Goal: Transaction & Acquisition: Purchase product/service

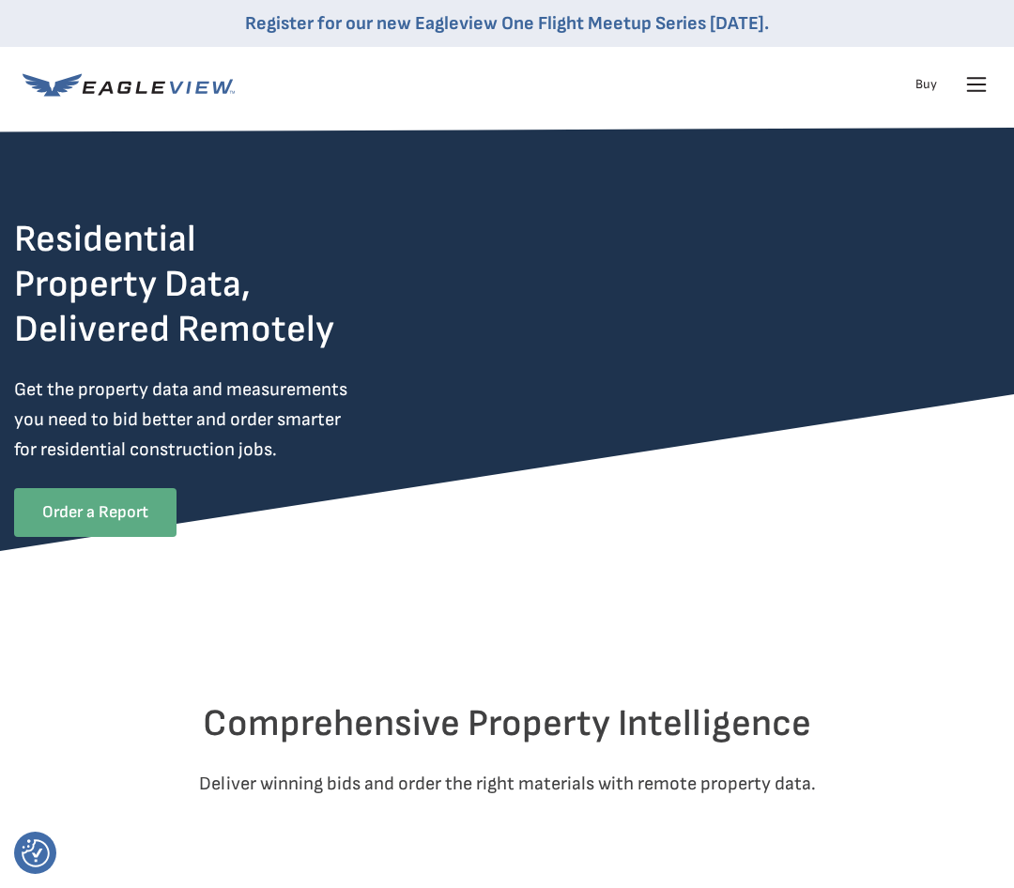
click at [128, 515] on link "Order a Report" at bounding box center [95, 512] width 162 height 49
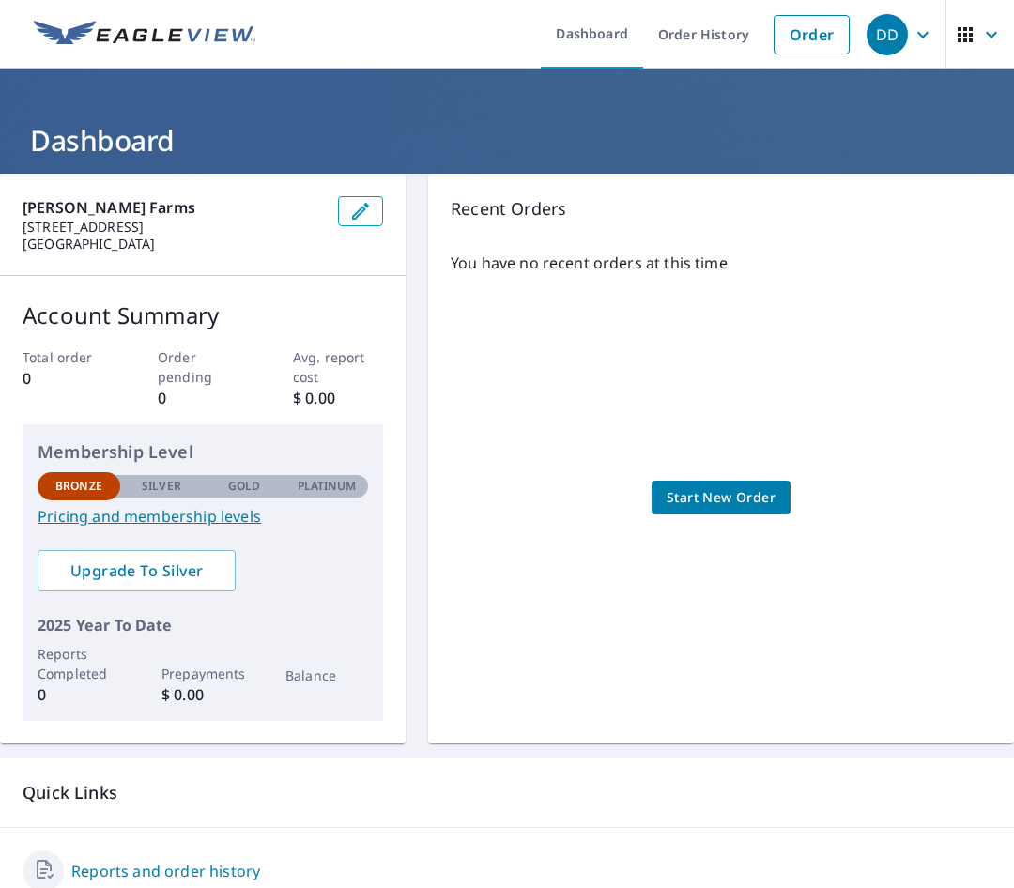
click at [208, 520] on link "Pricing and membership levels" at bounding box center [203, 516] width 331 height 23
click at [735, 500] on span "Start New Order" at bounding box center [721, 497] width 109 height 23
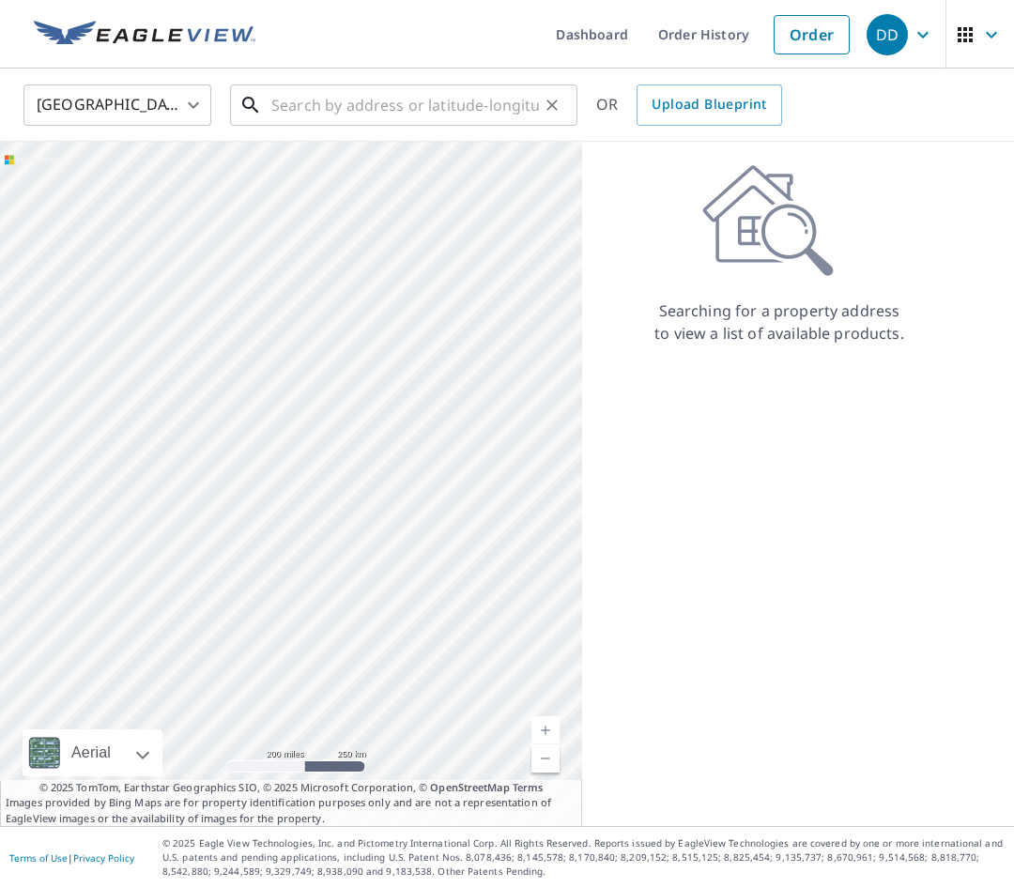
click at [369, 93] on input "text" at bounding box center [405, 105] width 268 height 53
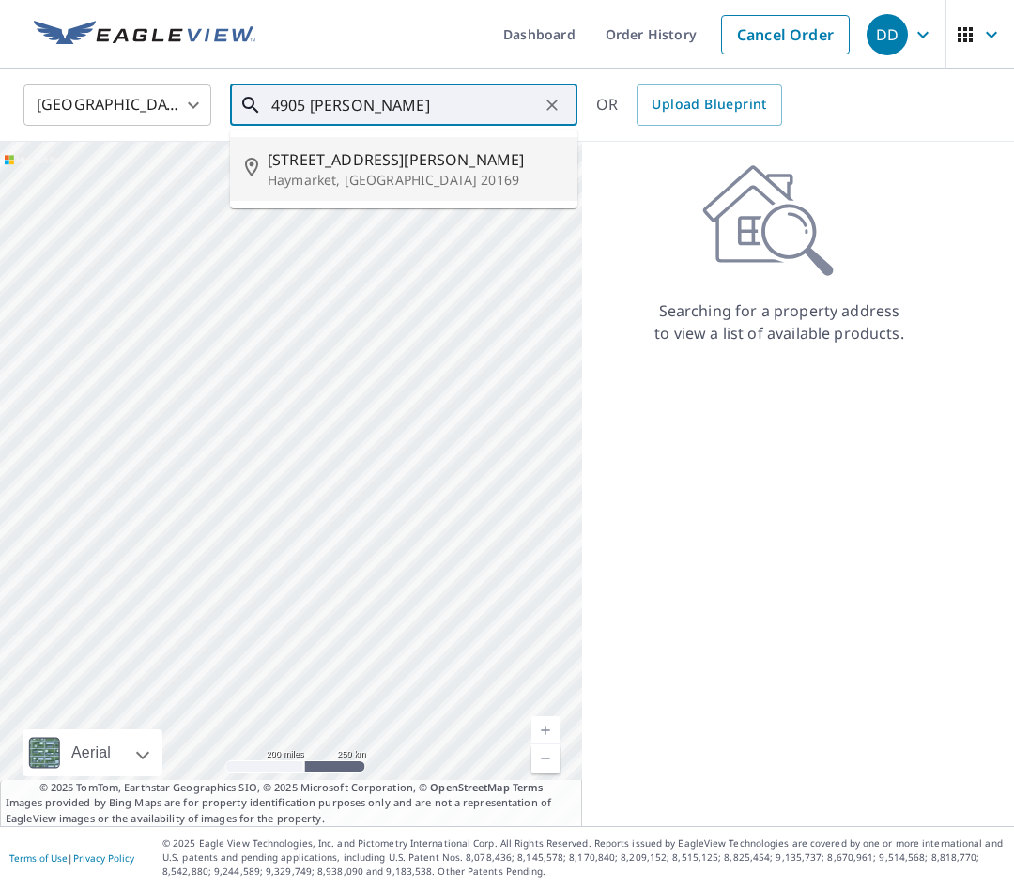
click at [455, 182] on p "Haymarket, [GEOGRAPHIC_DATA] 20169" at bounding box center [415, 180] width 295 height 19
type input "[STREET_ADDRESS][PERSON_NAME]"
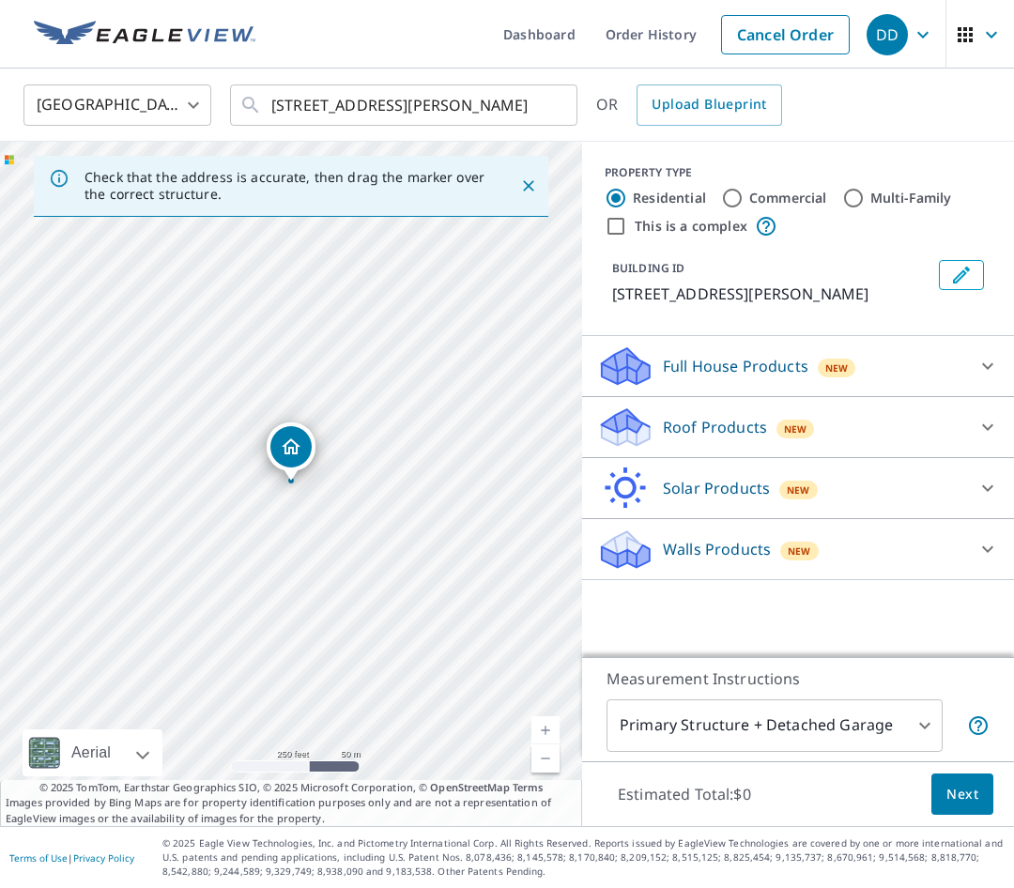
click at [713, 438] on p "Roof Products" at bounding box center [715, 427] width 104 height 23
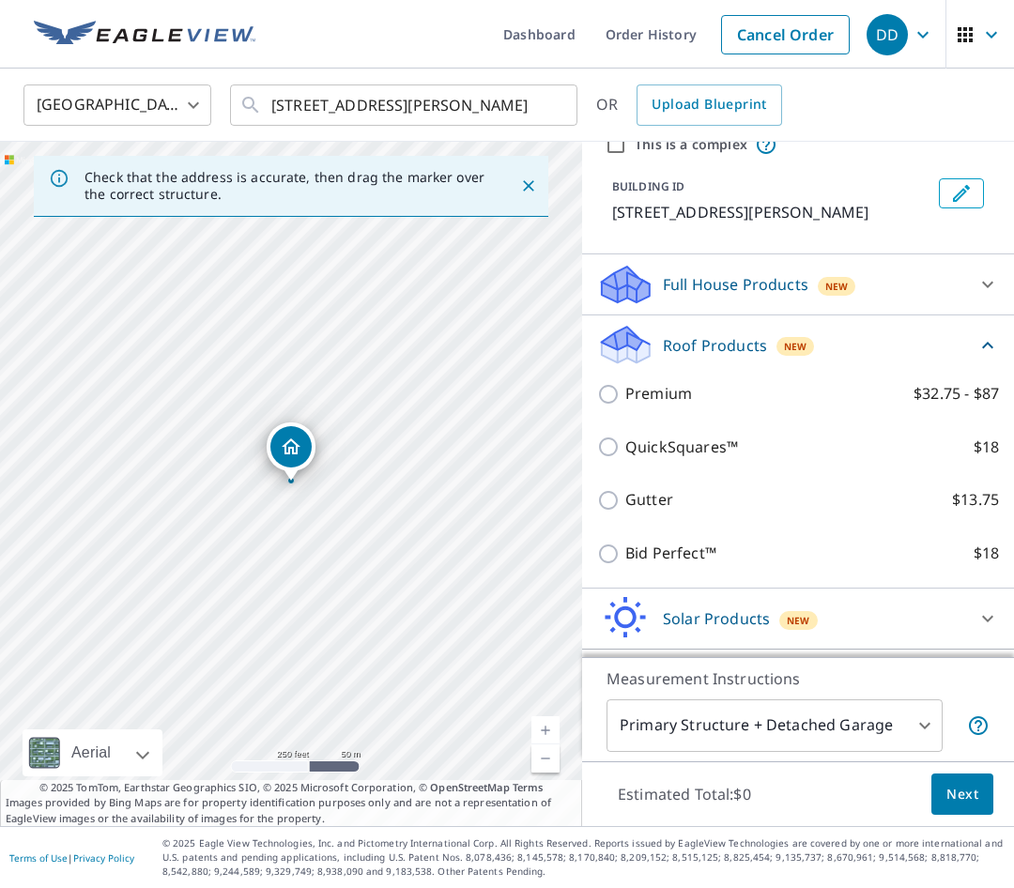
scroll to position [110, 0]
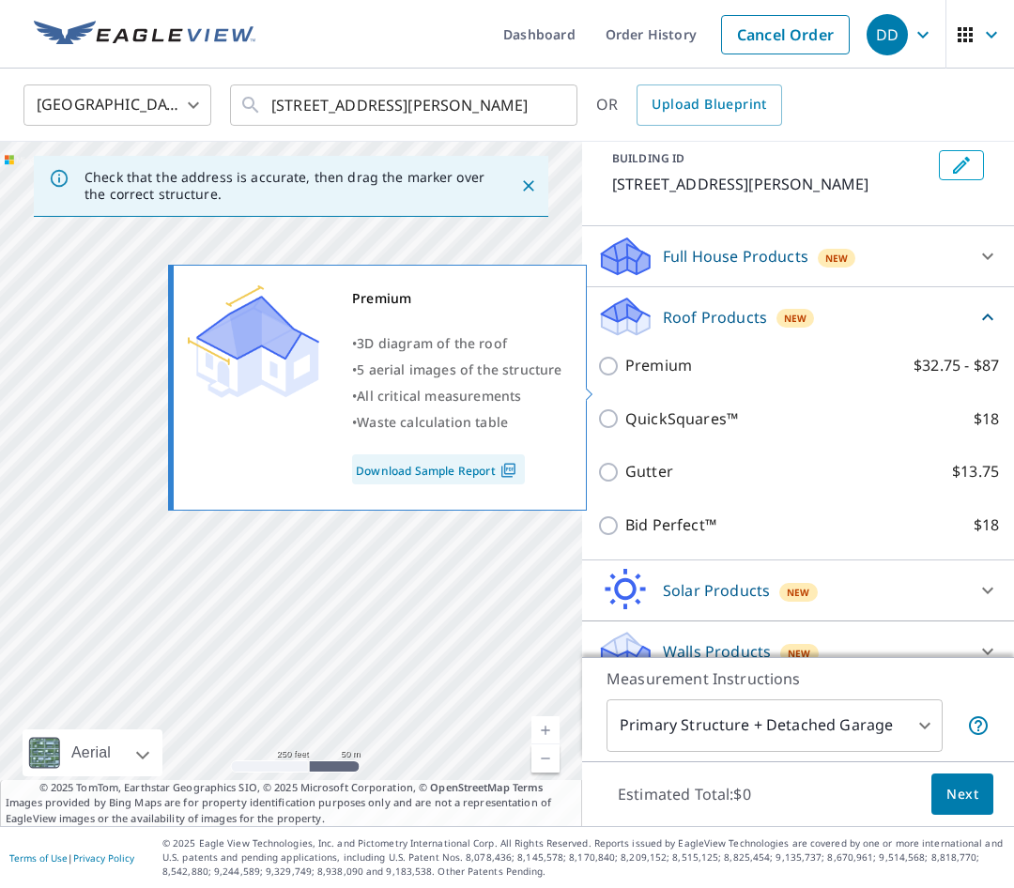
click at [644, 377] on p "Premium" at bounding box center [658, 365] width 67 height 23
click at [625, 377] on input "Premium $32.75 - $87" at bounding box center [611, 366] width 28 height 23
checkbox input "true"
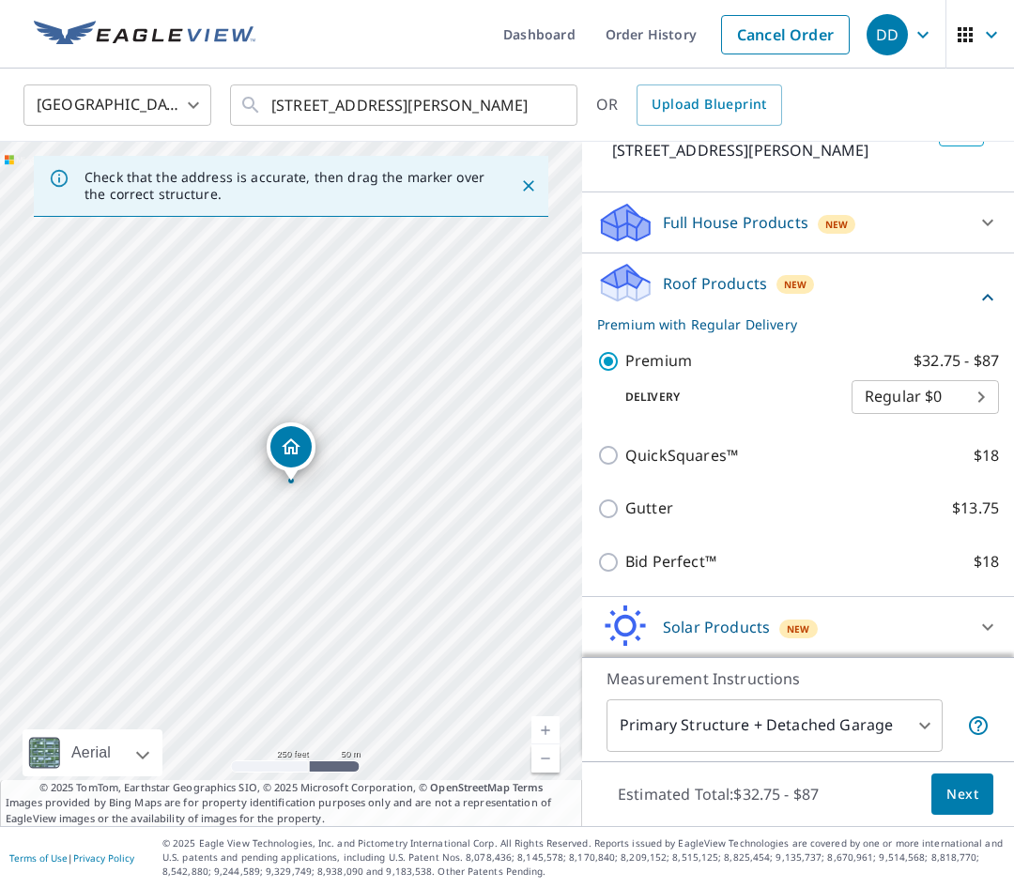
scroll to position [152, 0]
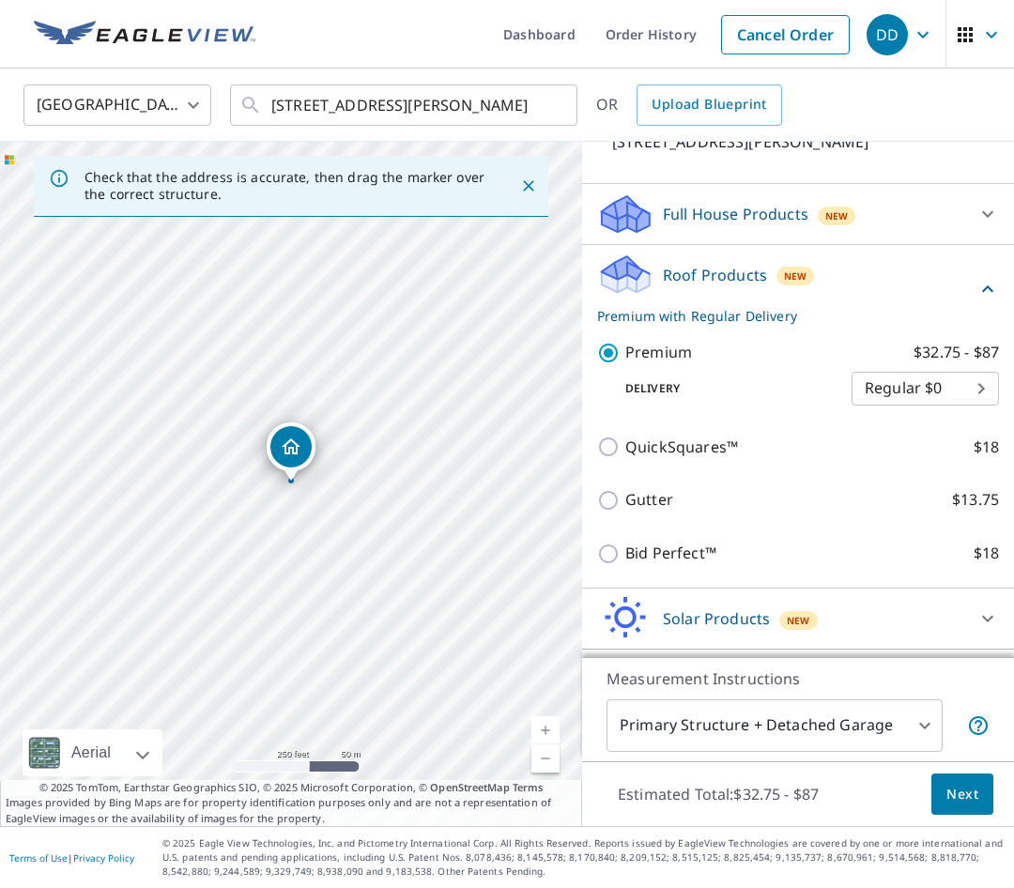
click at [814, 710] on body "DD DD Dashboard Order History Cancel Order DD [GEOGRAPHIC_DATA] [GEOGRAPHIC_DAT…" at bounding box center [507, 444] width 1014 height 888
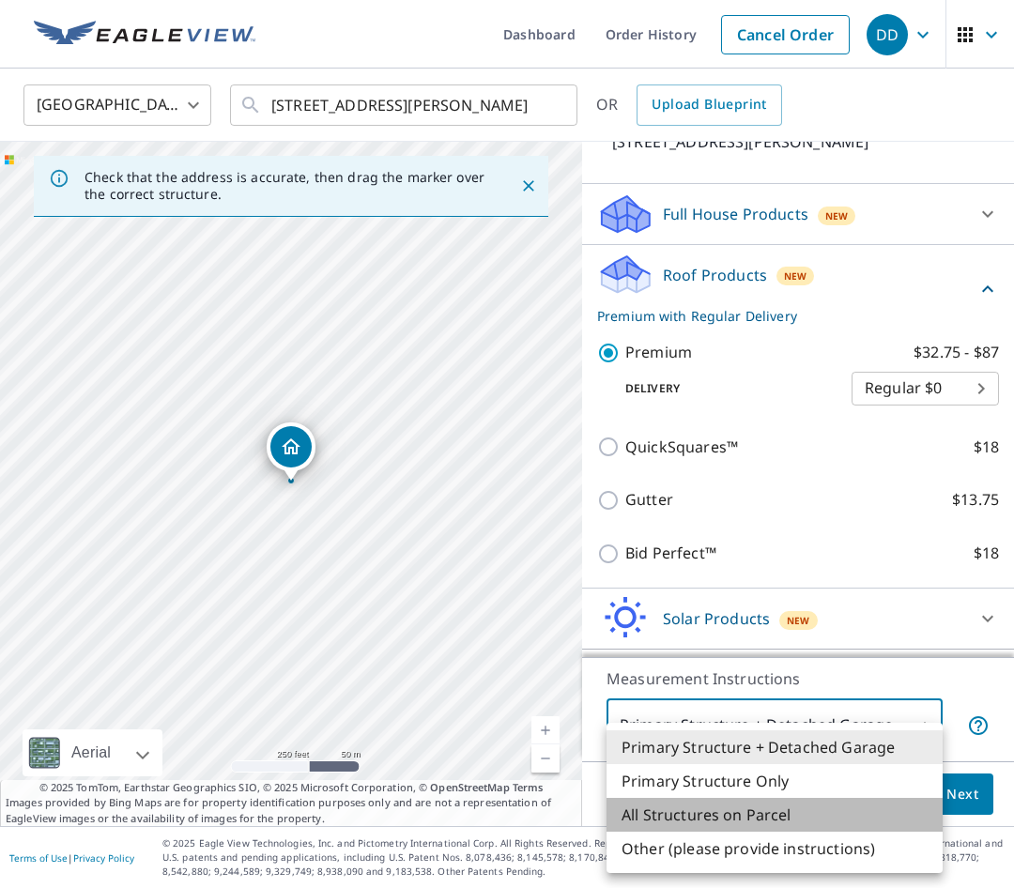
click at [785, 811] on li "All Structures on Parcel" at bounding box center [775, 815] width 336 height 34
type input "3"
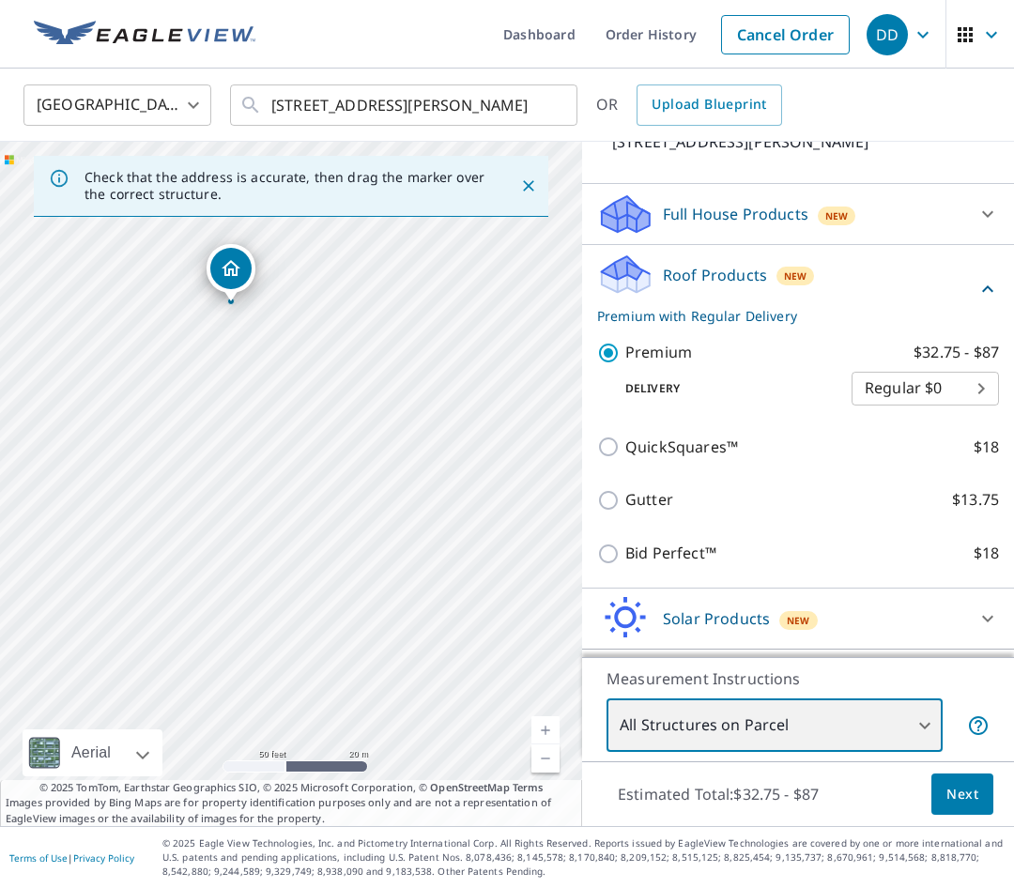
drag, startPoint x: 360, startPoint y: 579, endPoint x: 319, endPoint y: 448, distance: 137.5
click at [319, 448] on div "[STREET_ADDRESS][PERSON_NAME]" at bounding box center [291, 484] width 582 height 684
drag, startPoint x: 293, startPoint y: 370, endPoint x: 274, endPoint y: 476, distance: 107.7
click at [274, 476] on div "[STREET_ADDRESS][PERSON_NAME]" at bounding box center [291, 484] width 582 height 684
drag, startPoint x: 233, startPoint y: 436, endPoint x: 264, endPoint y: 439, distance: 31.2
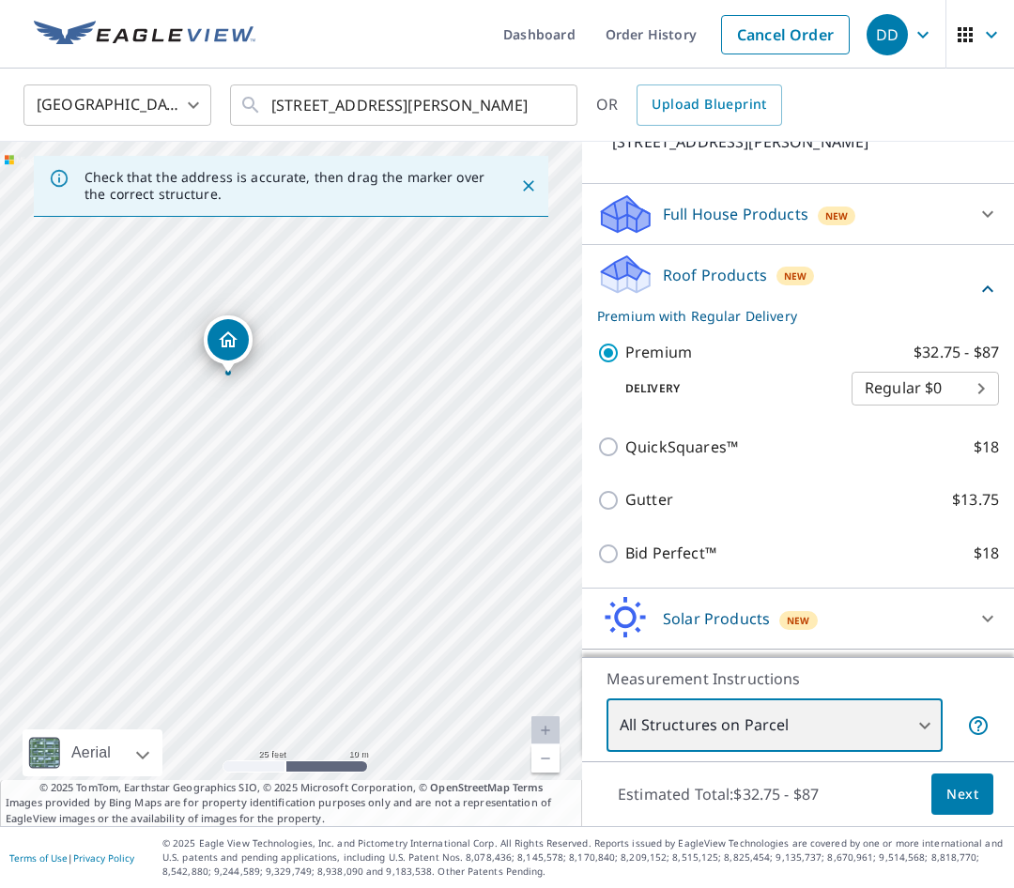
click at [264, 439] on div "[STREET_ADDRESS][PERSON_NAME]" at bounding box center [291, 484] width 582 height 684
drag, startPoint x: 322, startPoint y: 570, endPoint x: 287, endPoint y: 437, distance: 137.8
click at [287, 437] on div "[STREET_ADDRESS][PERSON_NAME]" at bounding box center [291, 484] width 582 height 684
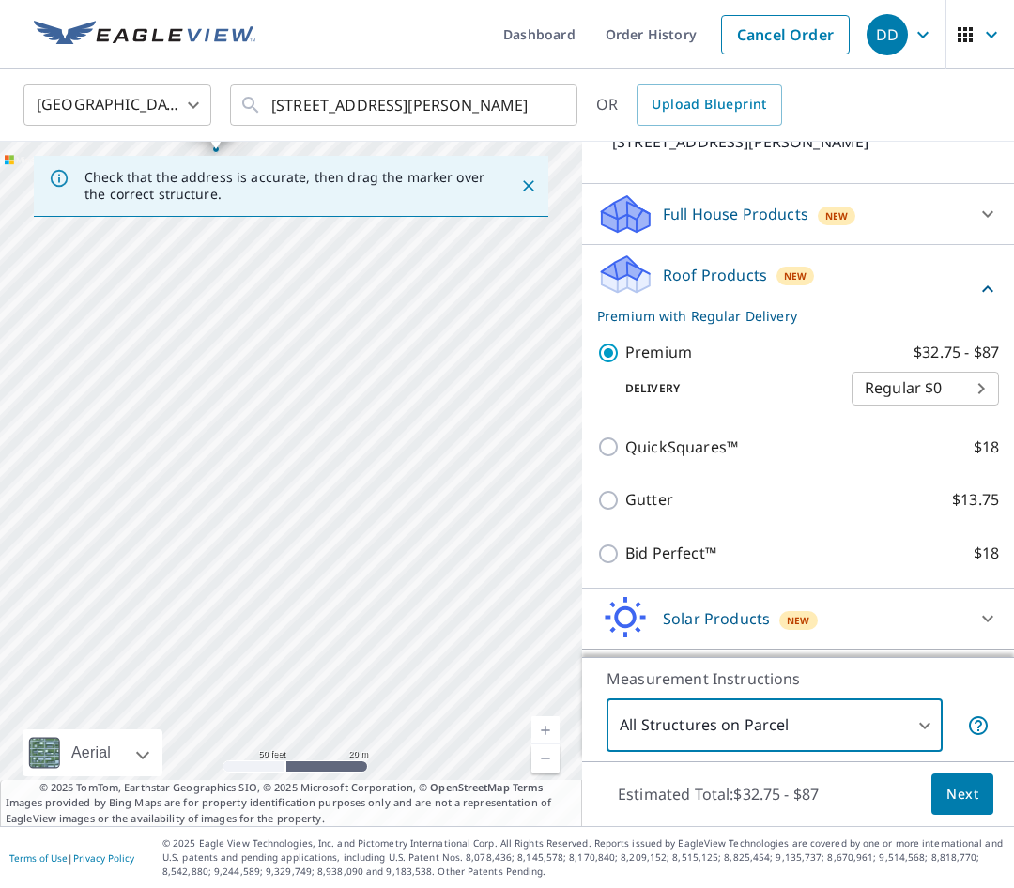
click at [960, 792] on span "Next" at bounding box center [962, 794] width 32 height 23
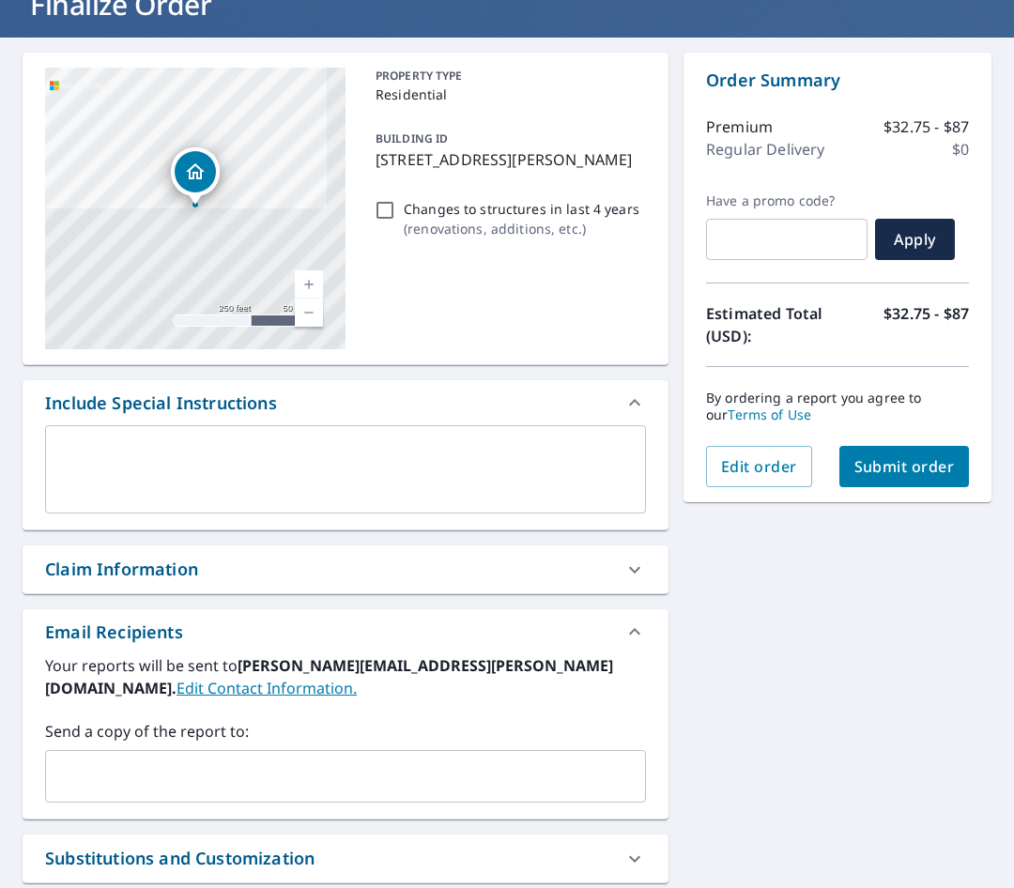
scroll to position [137, 0]
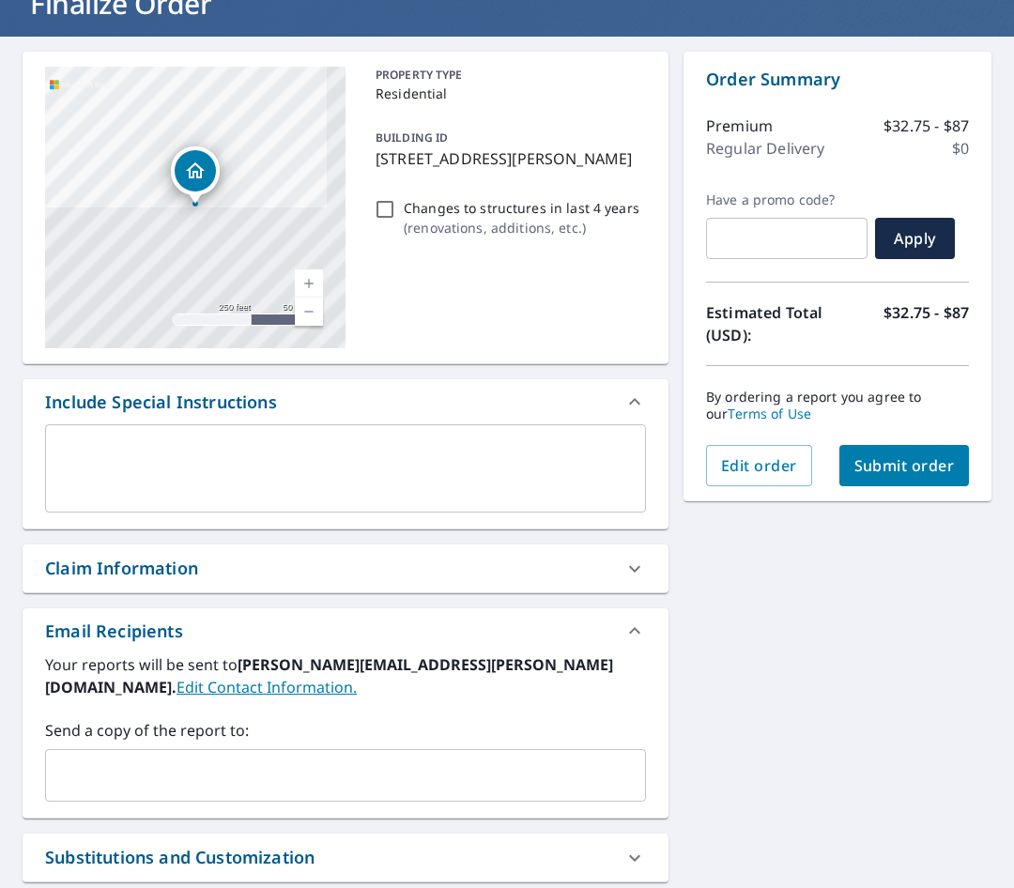
click at [909, 449] on button "Submit order" at bounding box center [904, 465] width 131 height 41
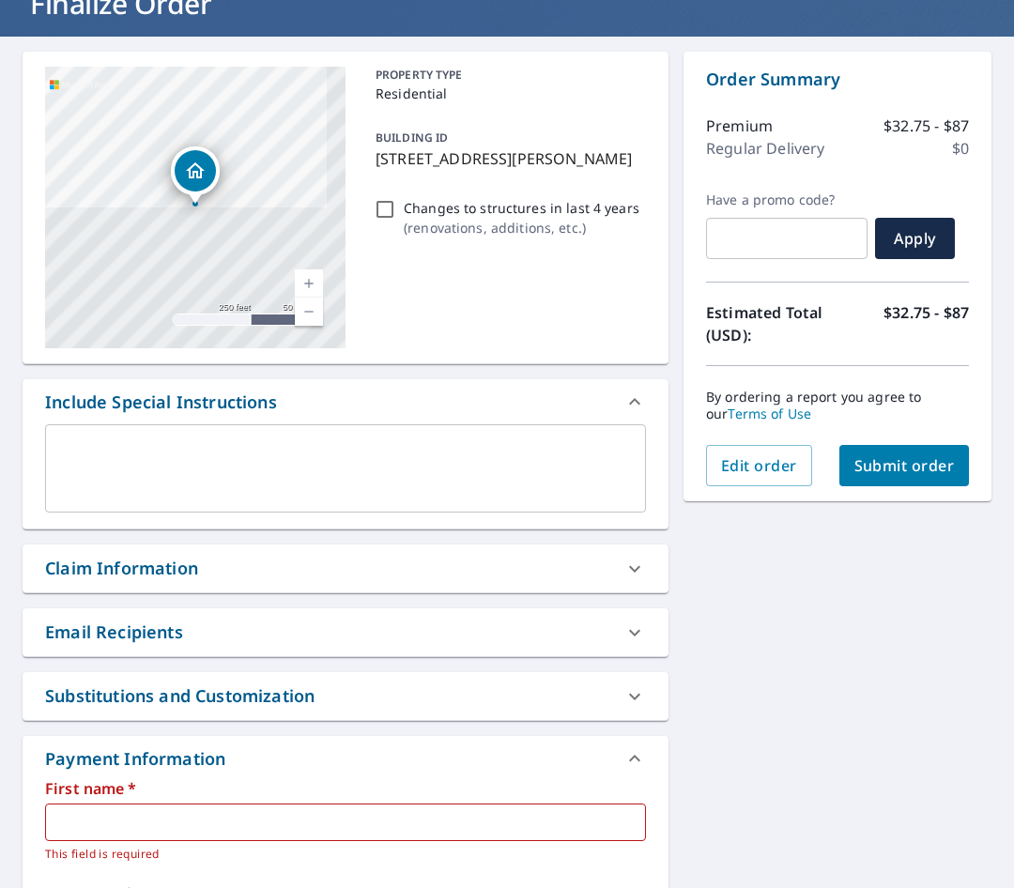
click at [159, 811] on input "text" at bounding box center [345, 823] width 601 height 38
type input "[PERSON_NAME]"
type input "Dawley"
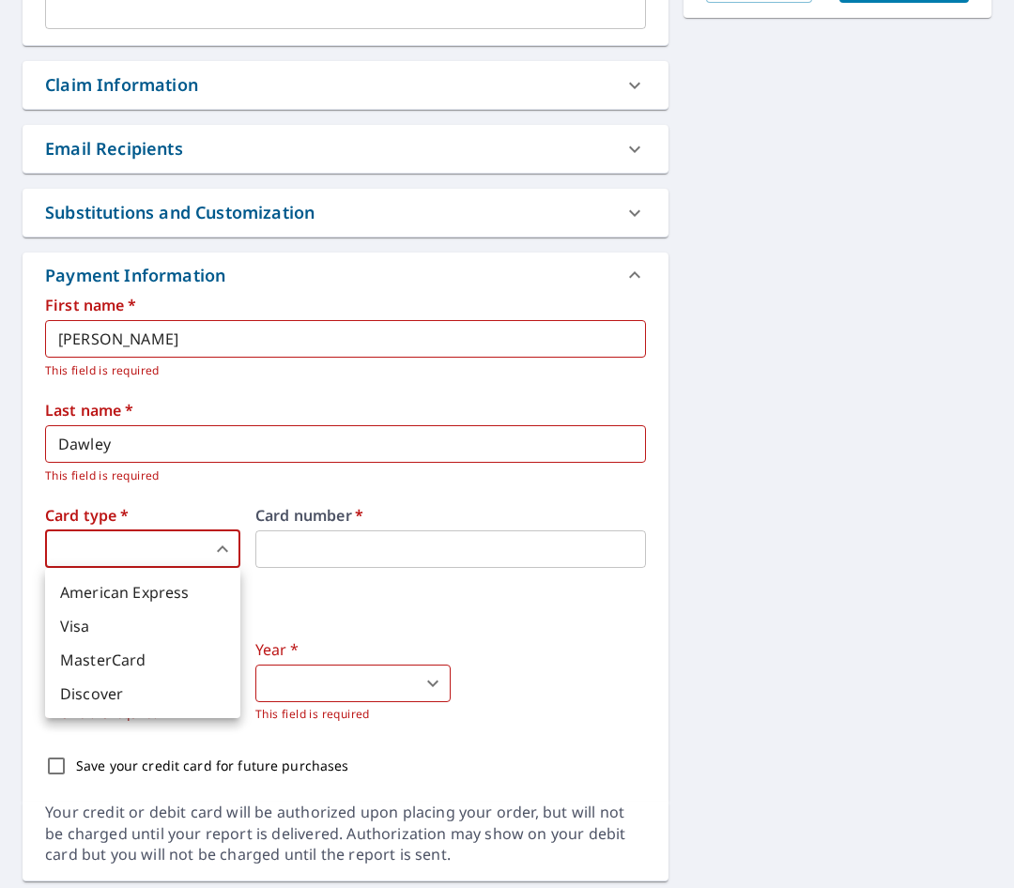
click at [112, 538] on body "DD DD Dashboard Order History Cancel Order DD Dashboard / Finalize Order Finali…" at bounding box center [507, 444] width 1014 height 888
click at [144, 598] on li "American Express" at bounding box center [142, 593] width 195 height 34
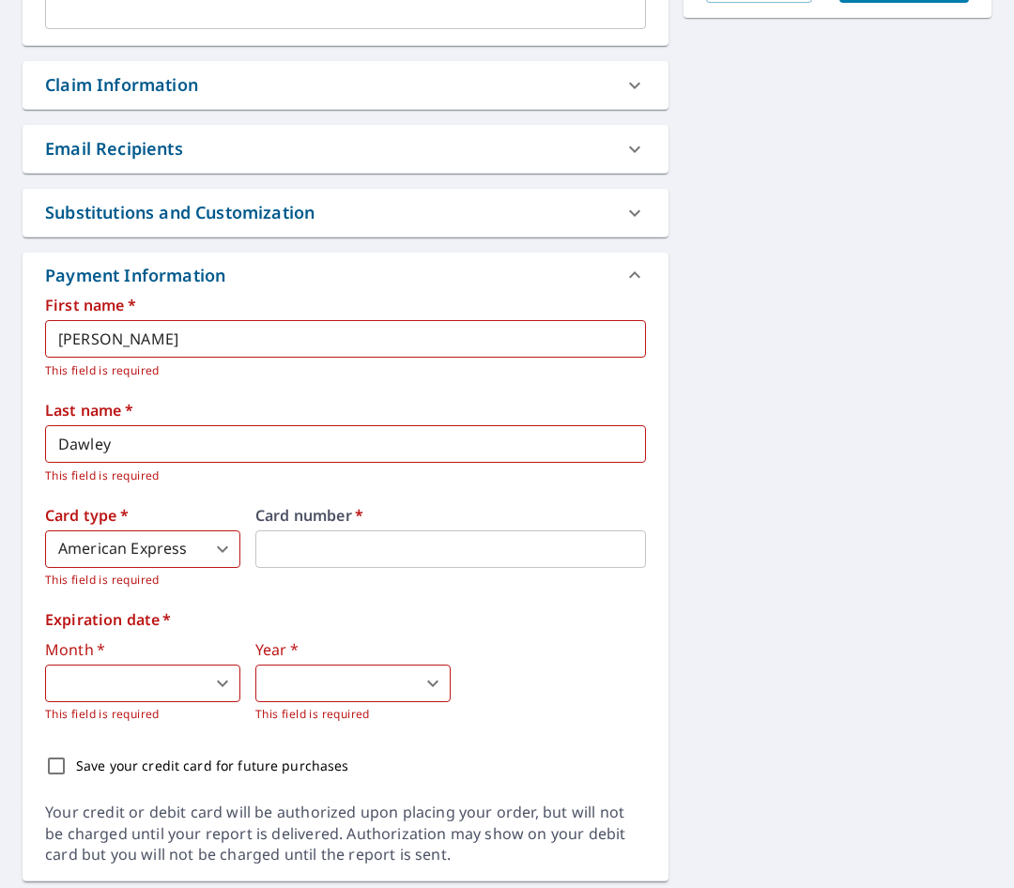
click at [213, 552] on body "DD DD Dashboard Order History Cancel Order DD Dashboard / Finalize Order Finali…" at bounding box center [507, 444] width 1014 height 888
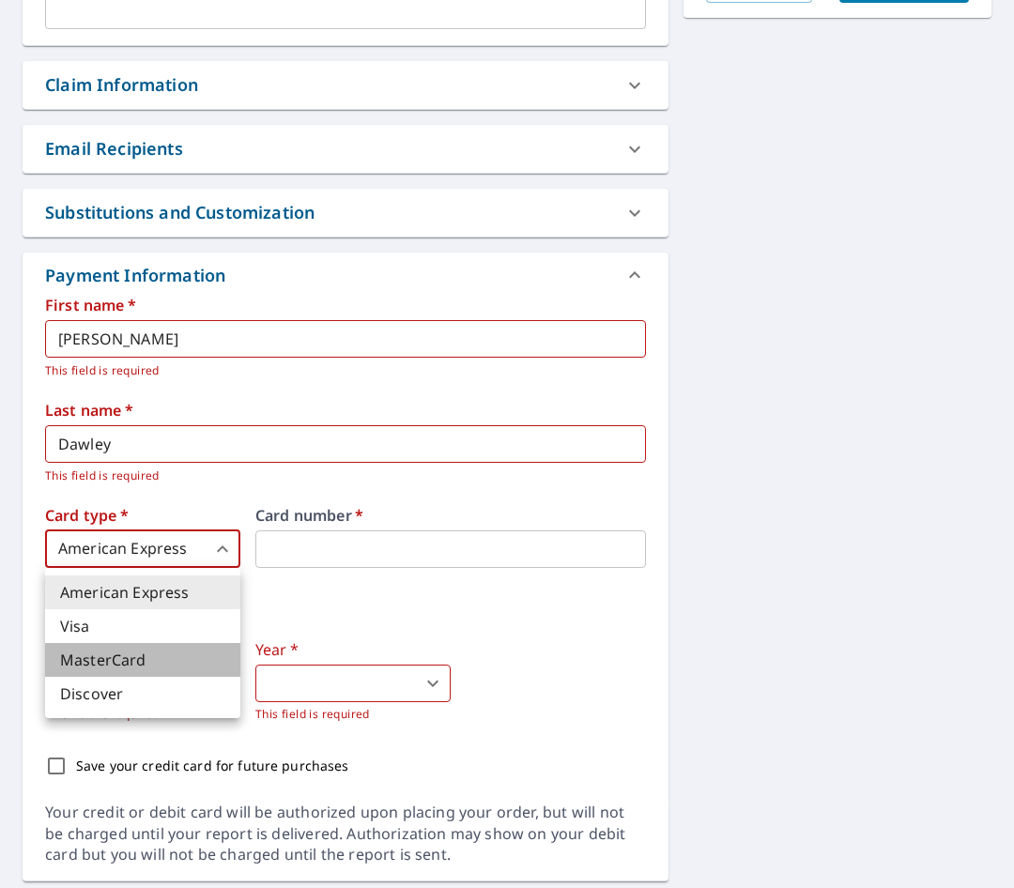
click at [144, 663] on li "MasterCard" at bounding box center [142, 660] width 195 height 34
type input "3"
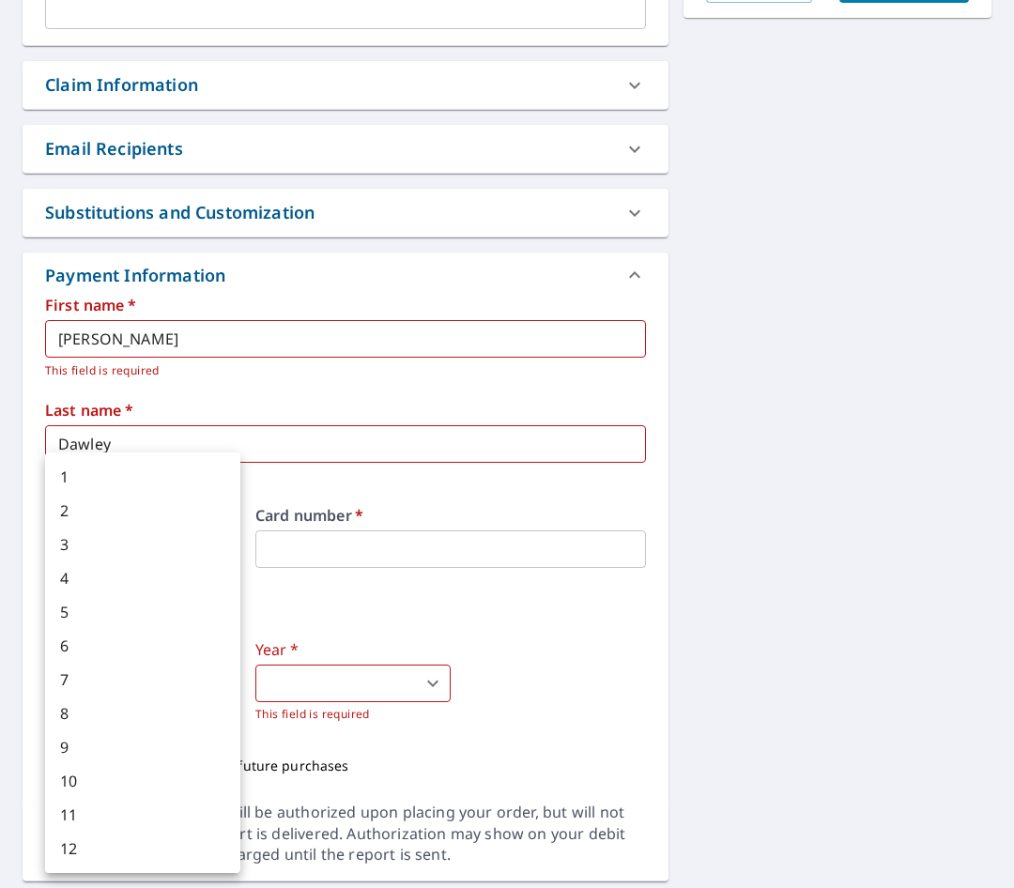
click at [172, 686] on body "DD DD Dashboard Order History Cancel Order DD Dashboard / Finalize Order Finali…" at bounding box center [507, 444] width 1014 height 888
click at [116, 543] on li "3" at bounding box center [142, 545] width 195 height 34
type input "3"
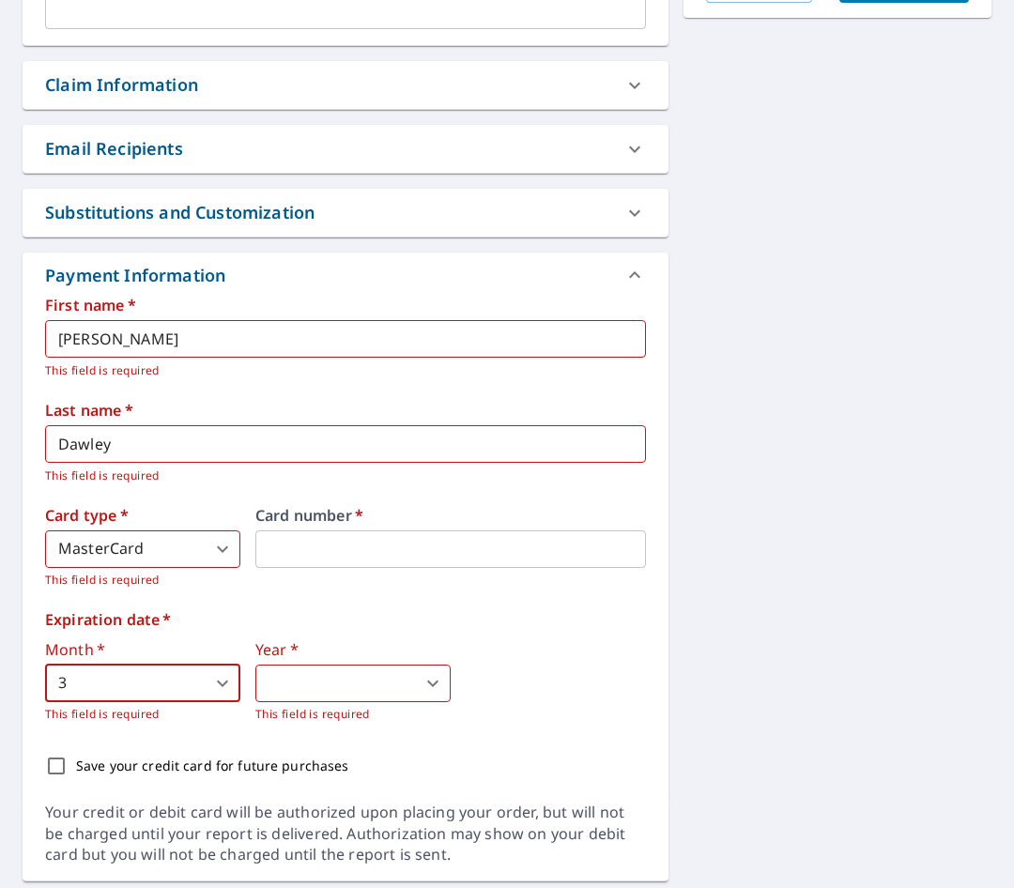
click at [382, 700] on body "DD DD Dashboard Order History Cancel Order DD Dashboard / Finalize Order Finali…" at bounding box center [507, 444] width 1014 height 888
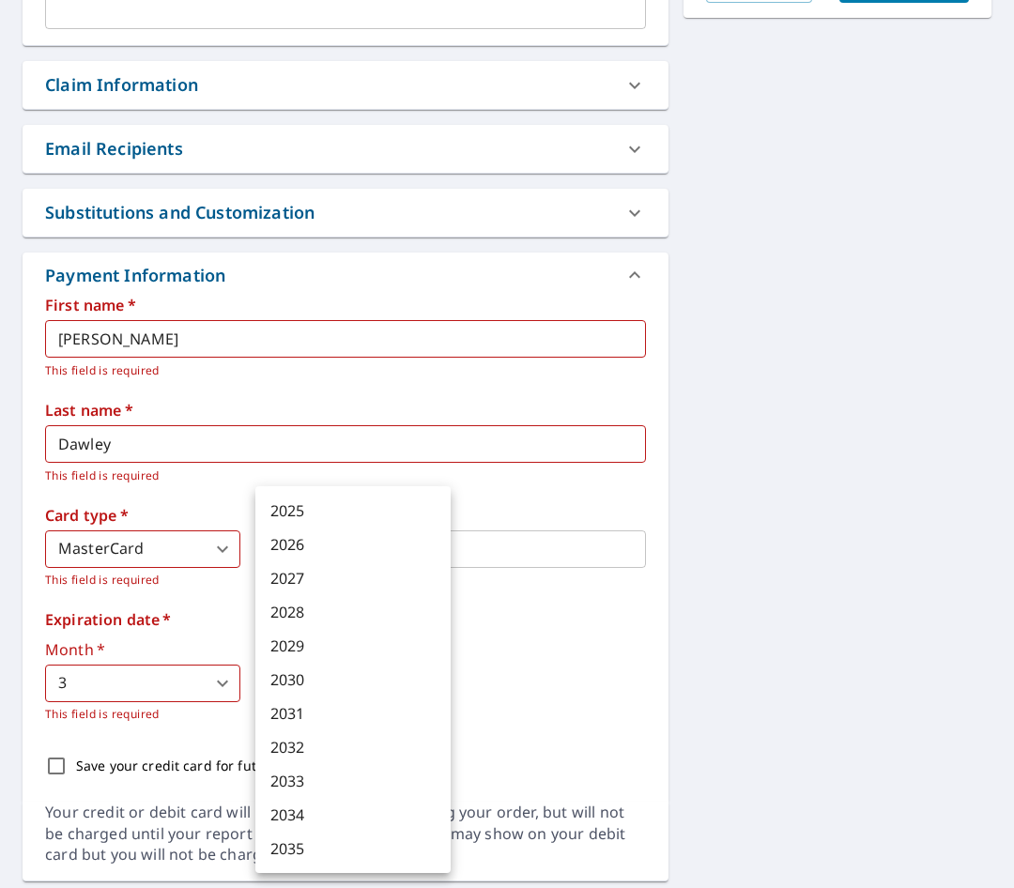
click at [316, 610] on li "2028" at bounding box center [352, 612] width 195 height 34
type input "2028"
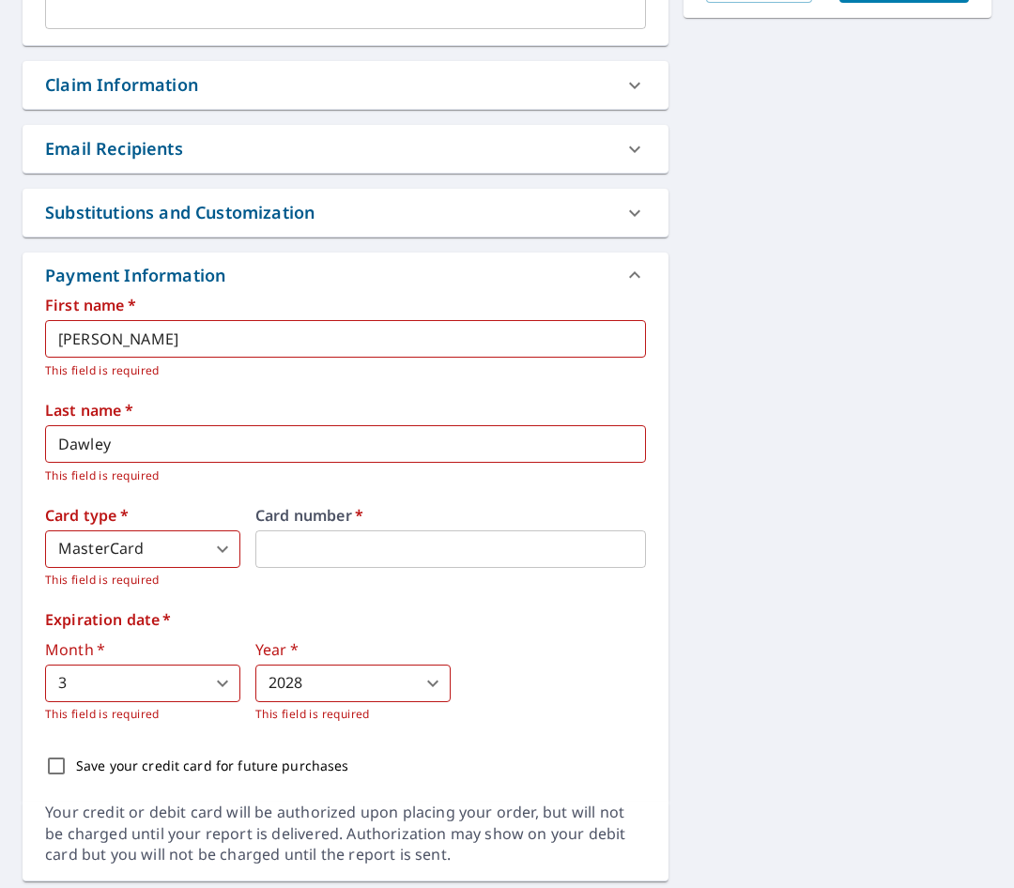
drag, startPoint x: 177, startPoint y: 766, endPoint x: 342, endPoint y: 782, distance: 166.0
click at [177, 766] on p "Save your credit card for future purchases" at bounding box center [212, 766] width 273 height 20
click at [76, 766] on input "Save your credit card for future purchases" at bounding box center [56, 765] width 39 height 39
checkbox input "true"
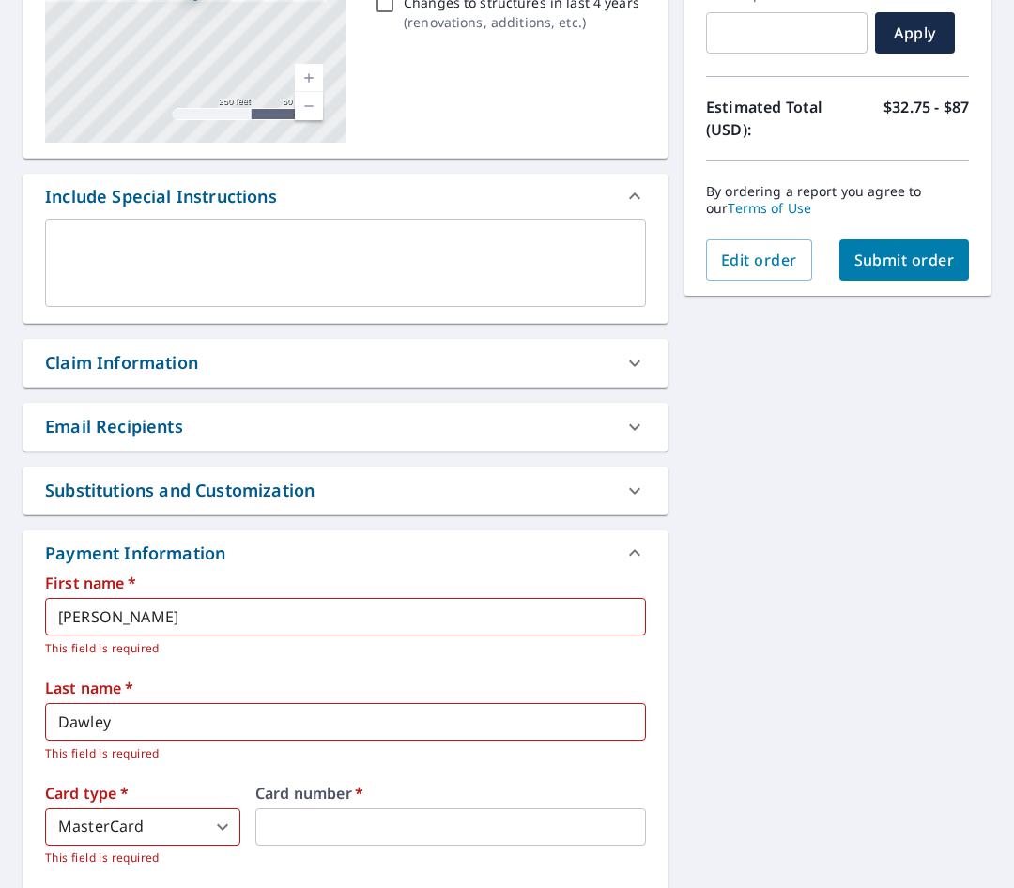
scroll to position [339, 0]
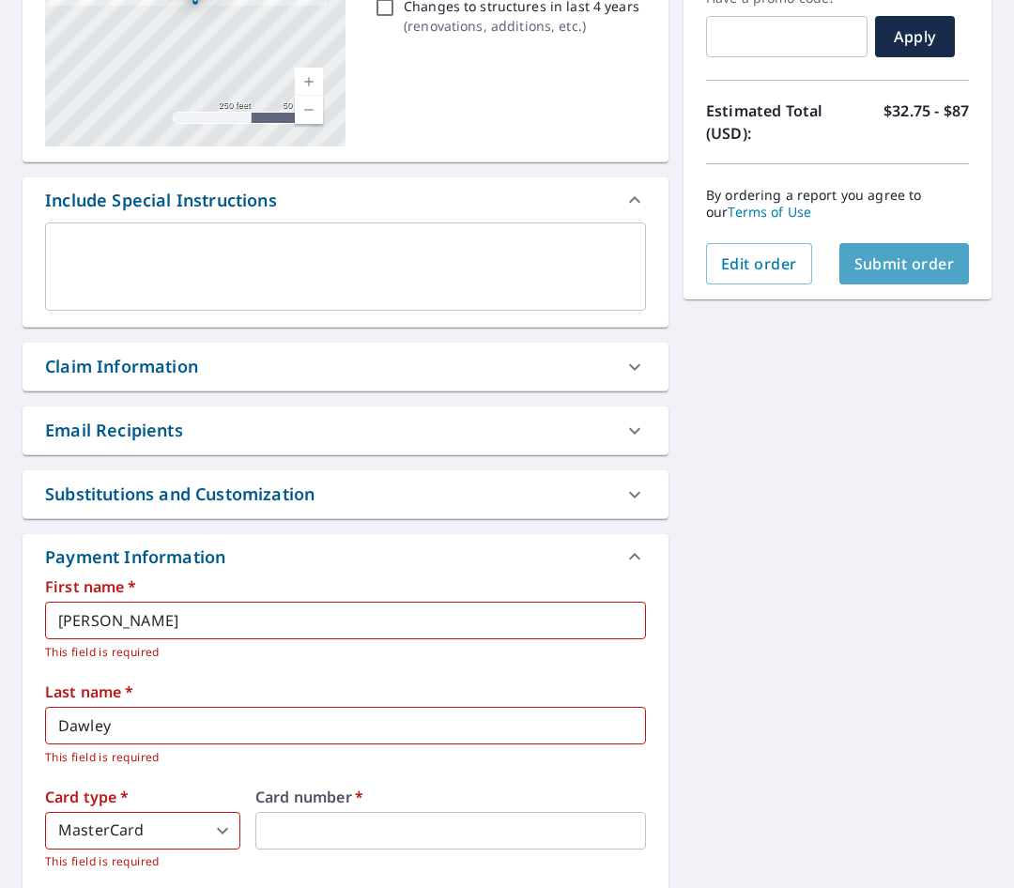
click at [936, 273] on span "Submit order" at bounding box center [904, 264] width 100 height 21
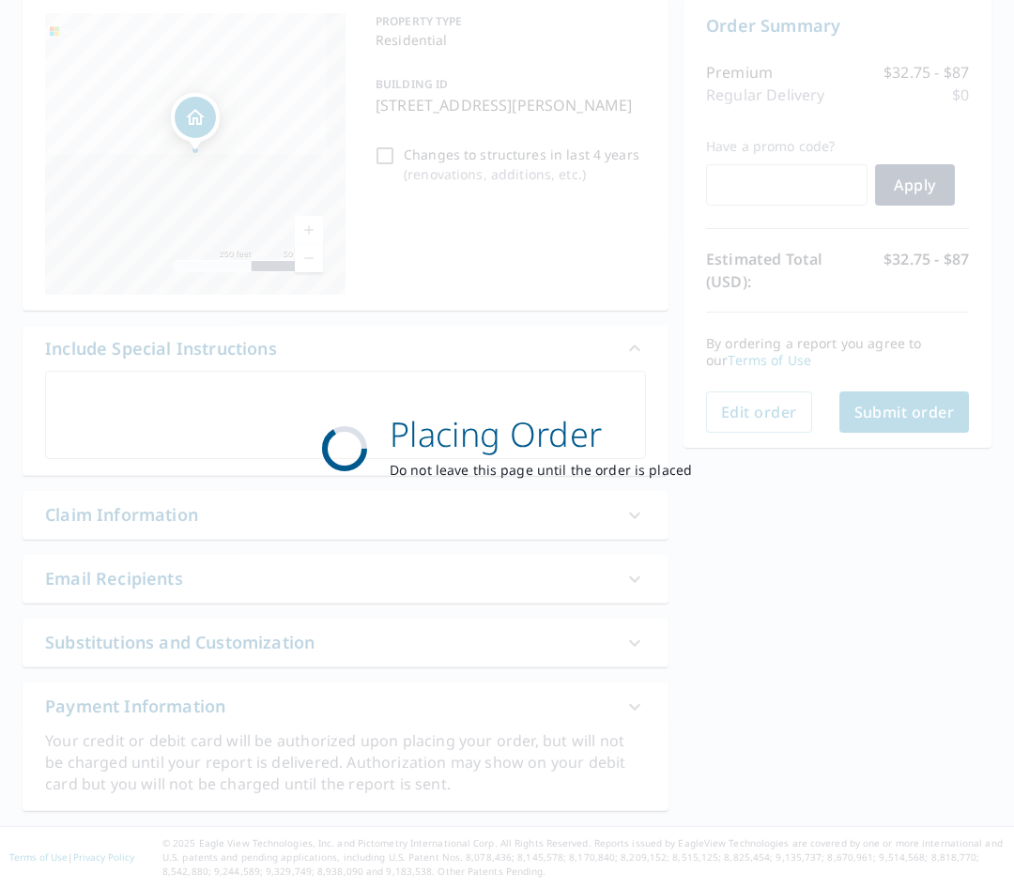
scroll to position [191, 0]
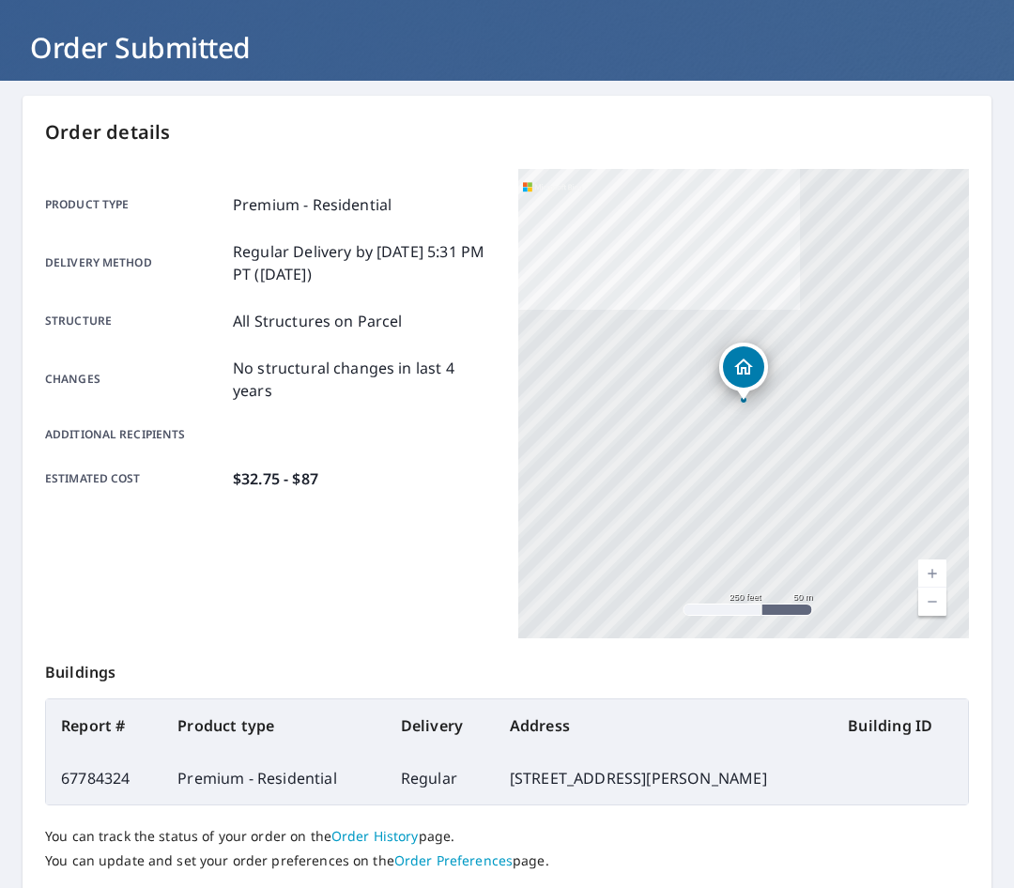
scroll to position [231, 0]
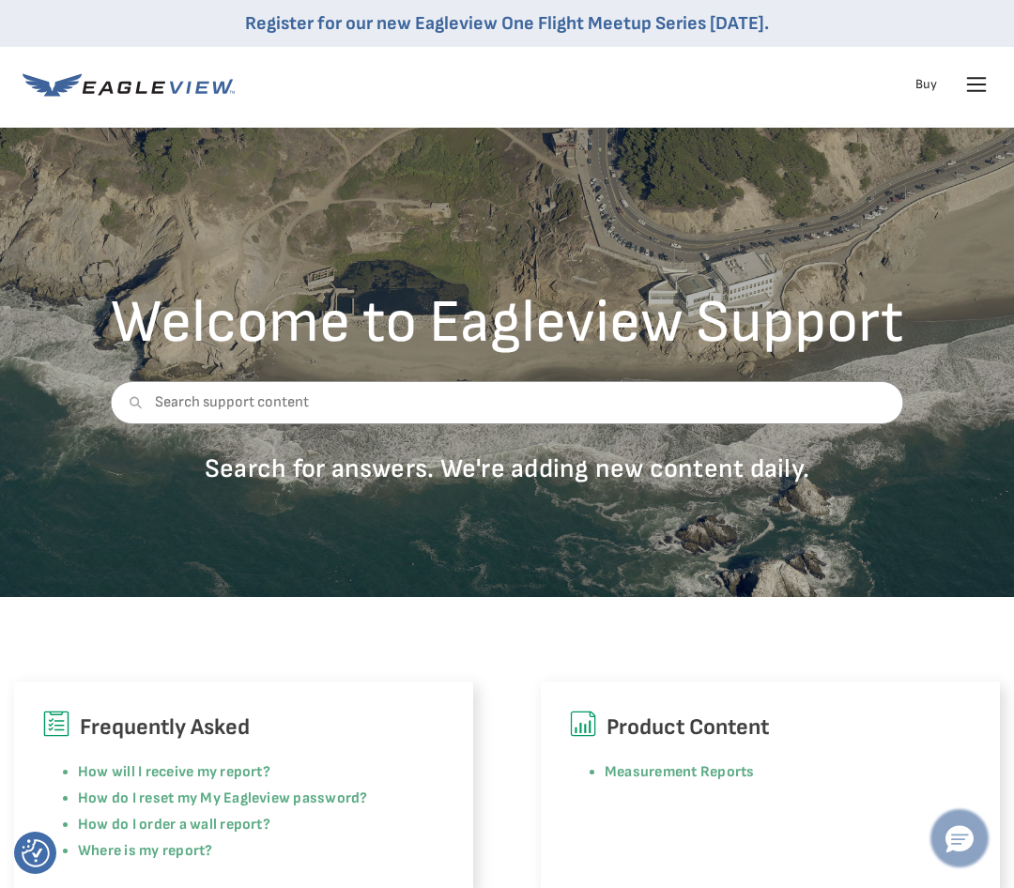
click at [938, 822] on button "Hello, have a question? Let’s chat." at bounding box center [959, 838] width 53 height 53
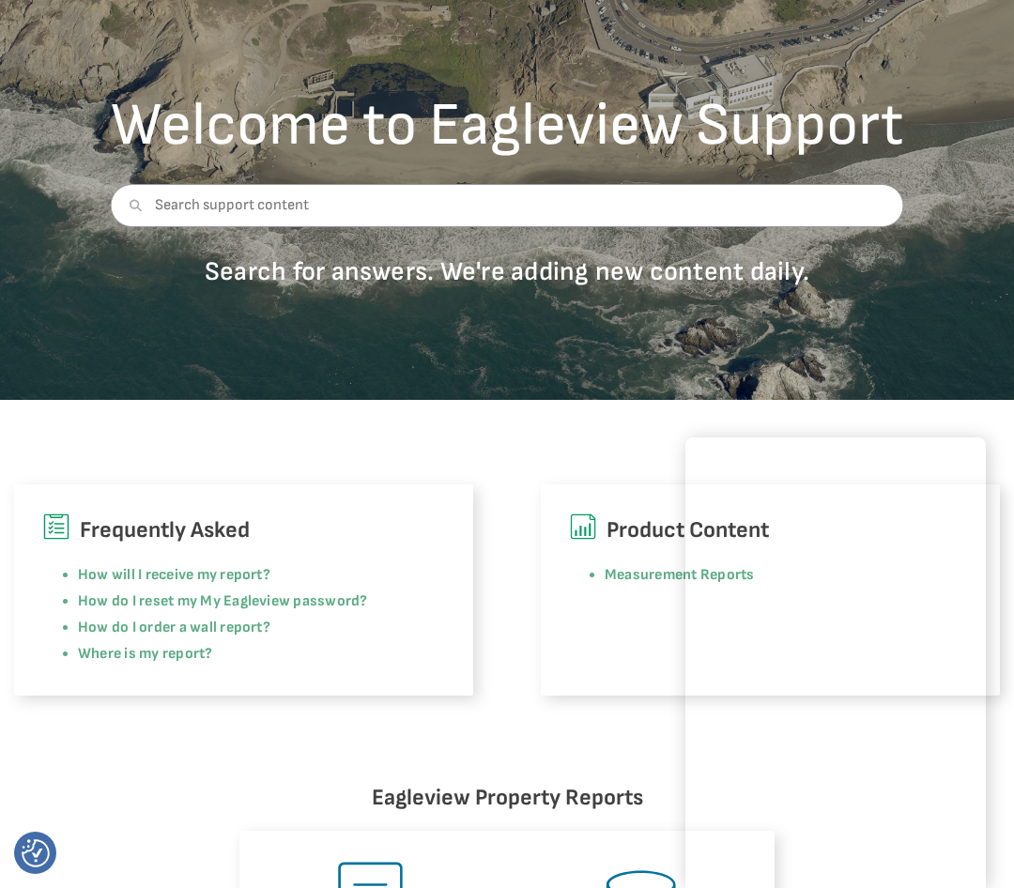
scroll to position [204, 0]
